Goal: Find specific page/section: Find specific page/section

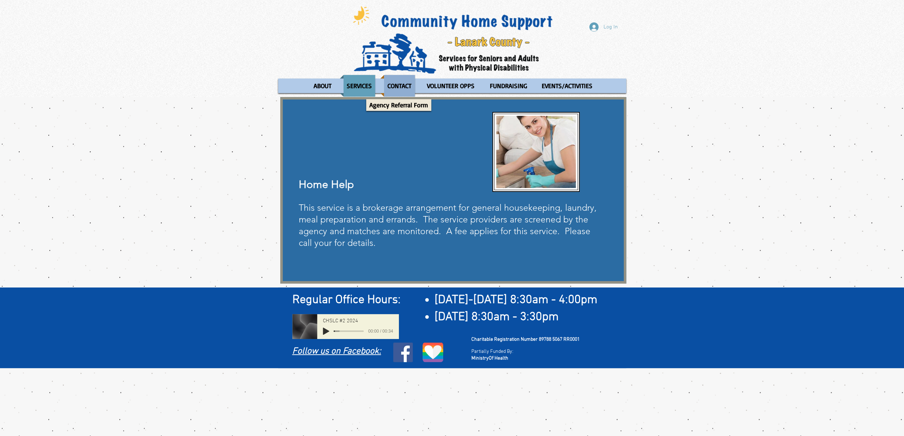
click at [403, 83] on p "CONTACT" at bounding box center [399, 86] width 30 height 22
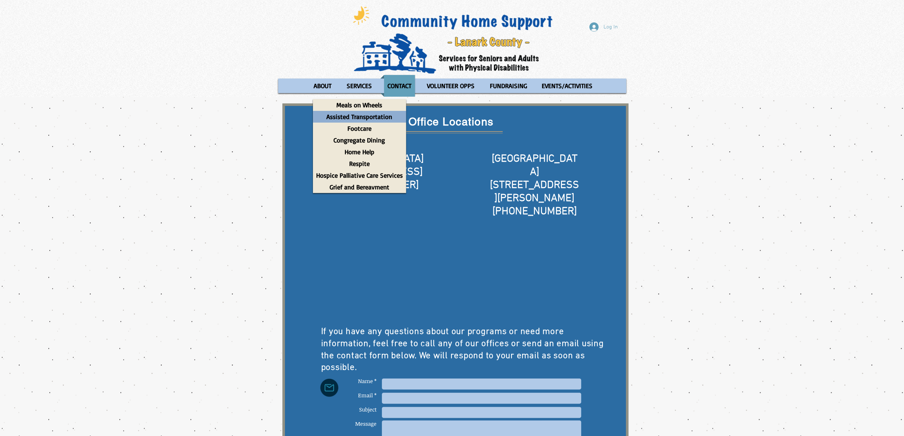
click at [384, 116] on p "Assisted Transportation" at bounding box center [359, 117] width 72 height 12
